Goal: Navigation & Orientation: Find specific page/section

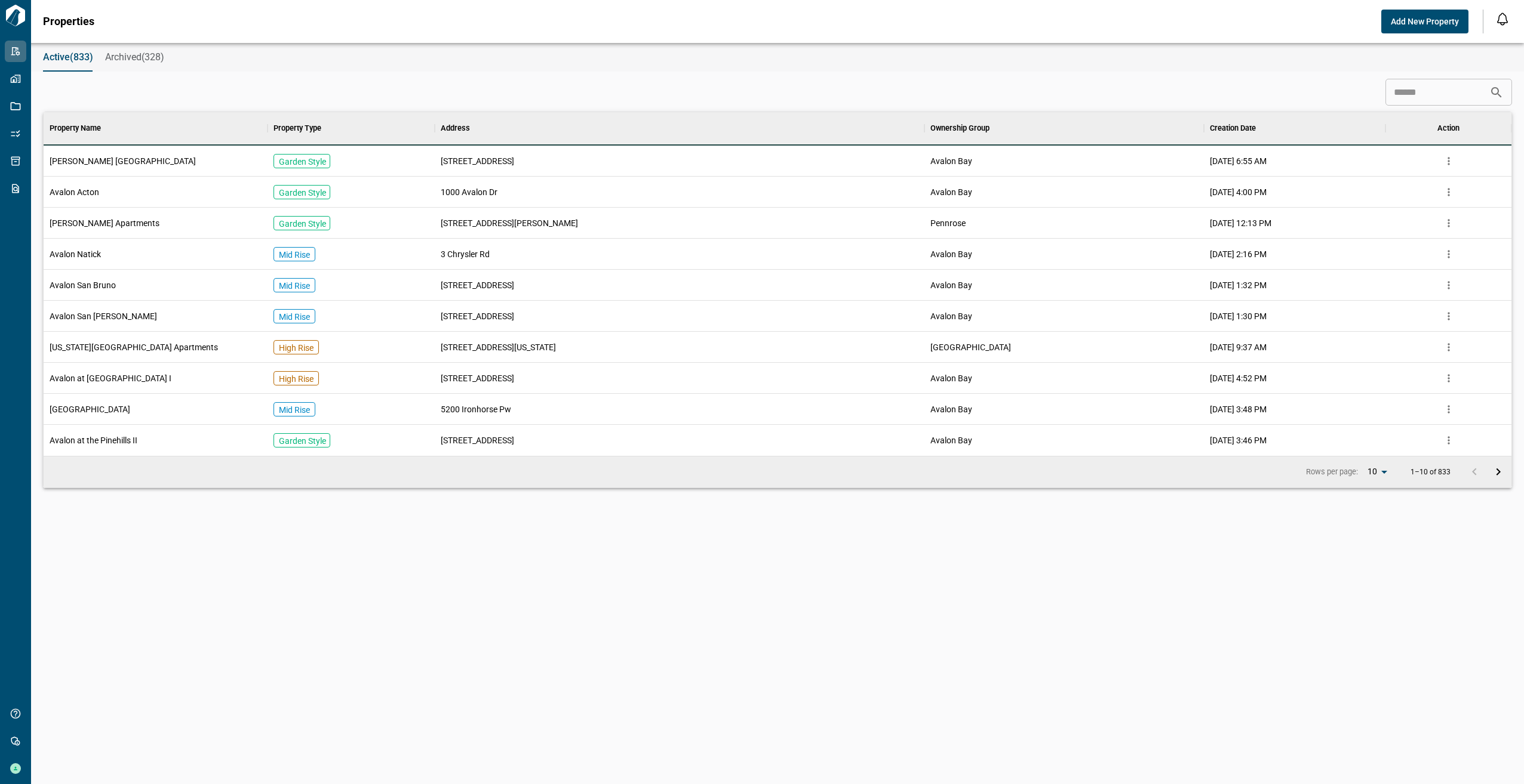
scroll to position [335, 1463]
